Goal: Check status: Check status

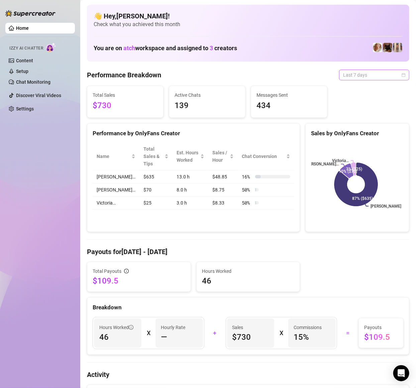
click at [384, 76] on span "Last 7 days" at bounding box center [374, 75] width 62 height 10
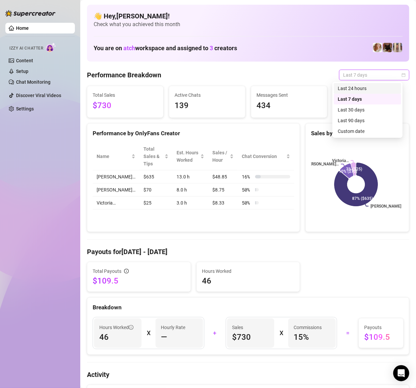
click at [350, 90] on div "Last 24 hours" at bounding box center [368, 88] width 60 height 7
click at [359, 77] on span "Last 7 days" at bounding box center [374, 75] width 62 height 10
click at [348, 111] on div "Last 30 days" at bounding box center [368, 109] width 60 height 7
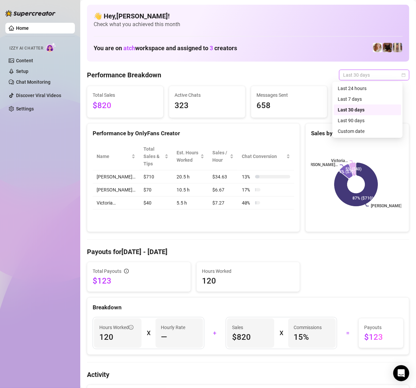
click at [369, 76] on span "Last 30 days" at bounding box center [374, 75] width 62 height 10
click at [366, 89] on div "Last 24 hours" at bounding box center [368, 88] width 60 height 7
